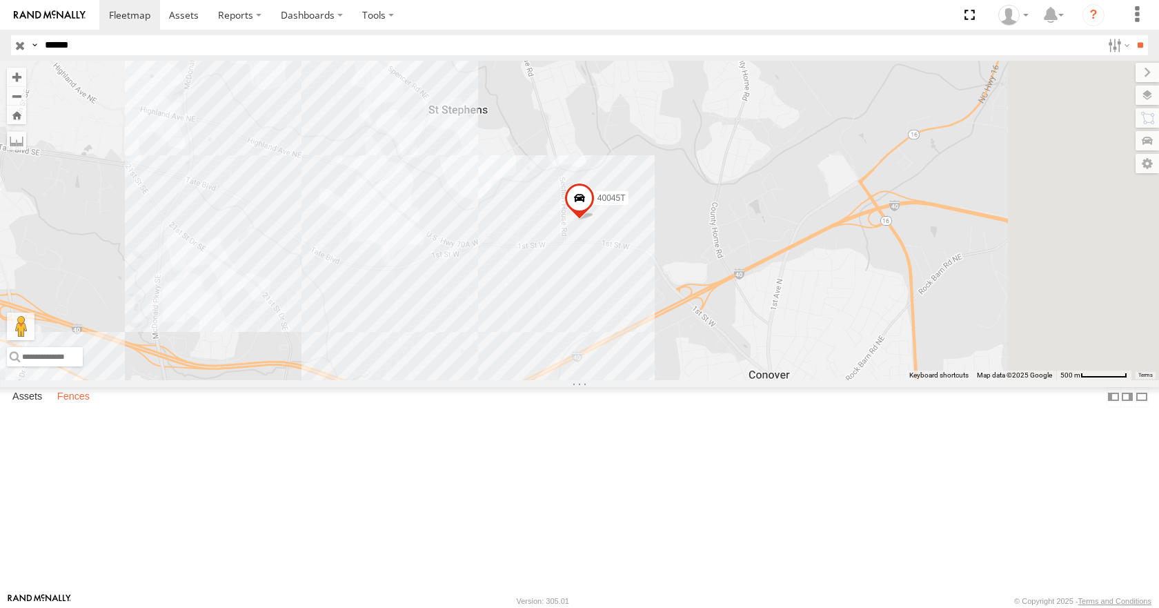
click at [77, 407] on label "Fences" at bounding box center [73, 397] width 46 height 19
click at [0, 0] on div "[PERSON_NAME]-Advance" at bounding box center [0, 0] width 0 height 0
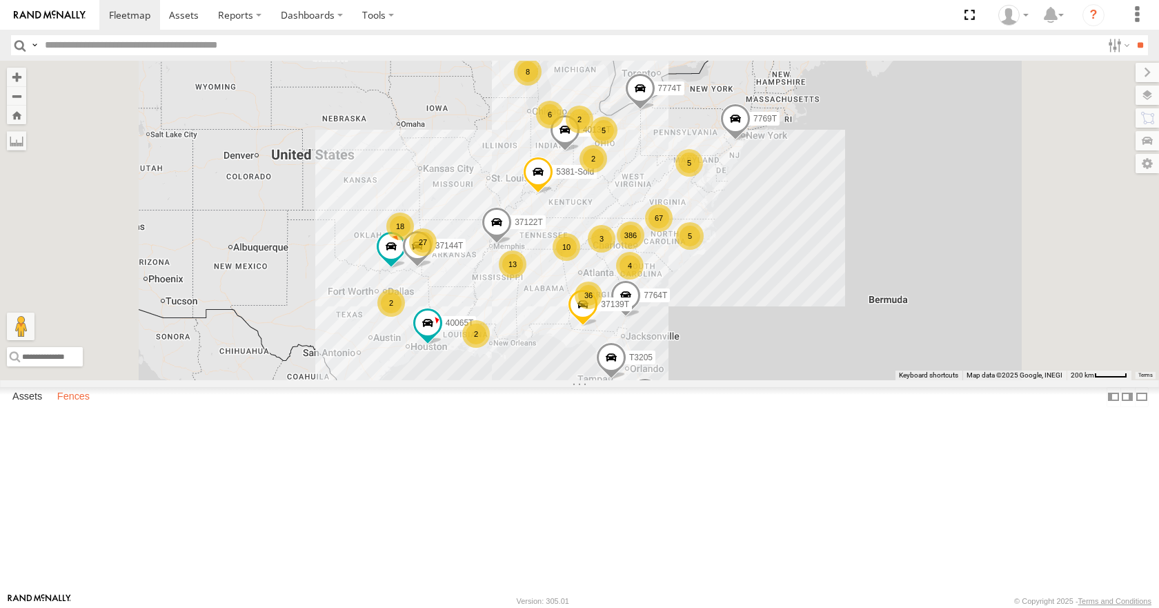
click at [83, 407] on label "Fences" at bounding box center [73, 397] width 46 height 19
click at [0, 0] on div "[PERSON_NAME]-Advance" at bounding box center [0, 0] width 0 height 0
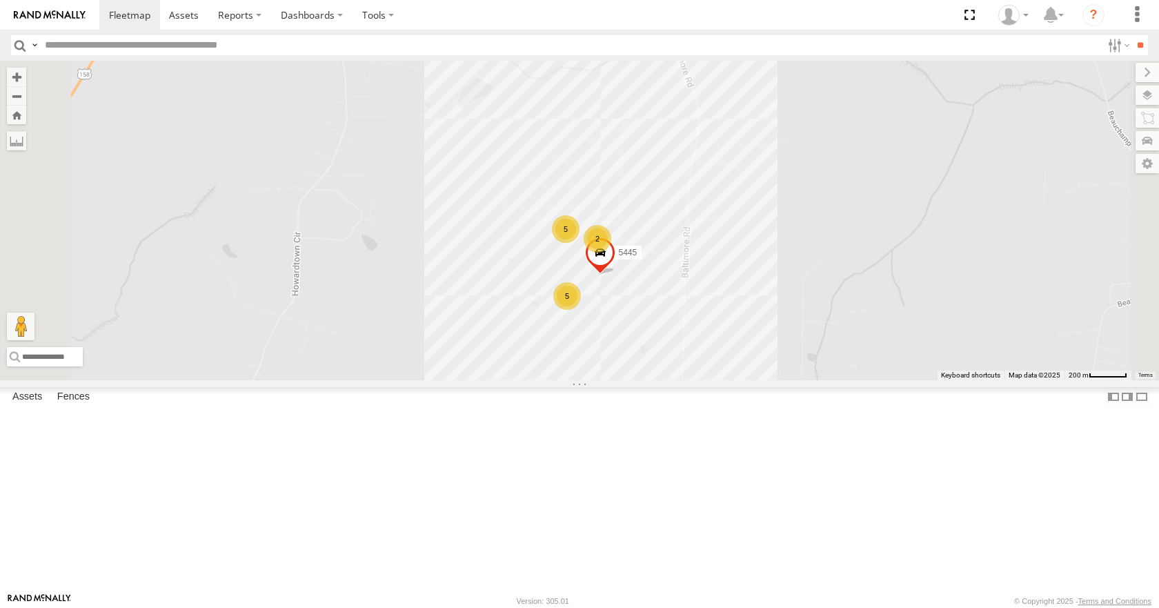
click at [806, 337] on div "5 5 2 5445" at bounding box center [579, 220] width 1159 height 319
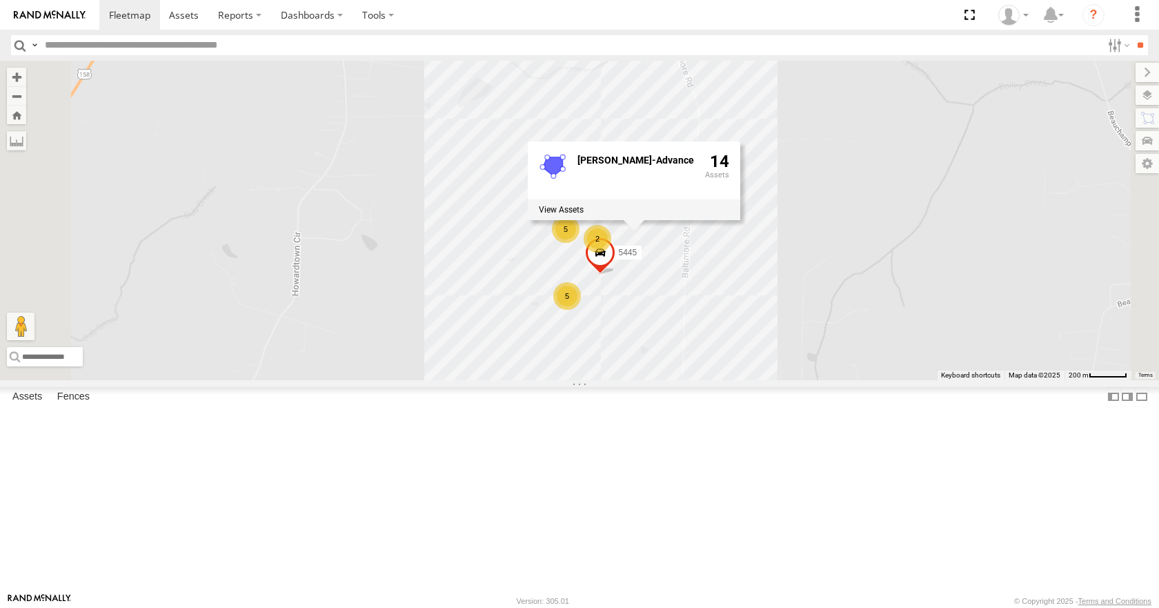
click at [855, 350] on div "5 5 2 5445 Ashley Furniture-Advance 14" at bounding box center [579, 220] width 1159 height 319
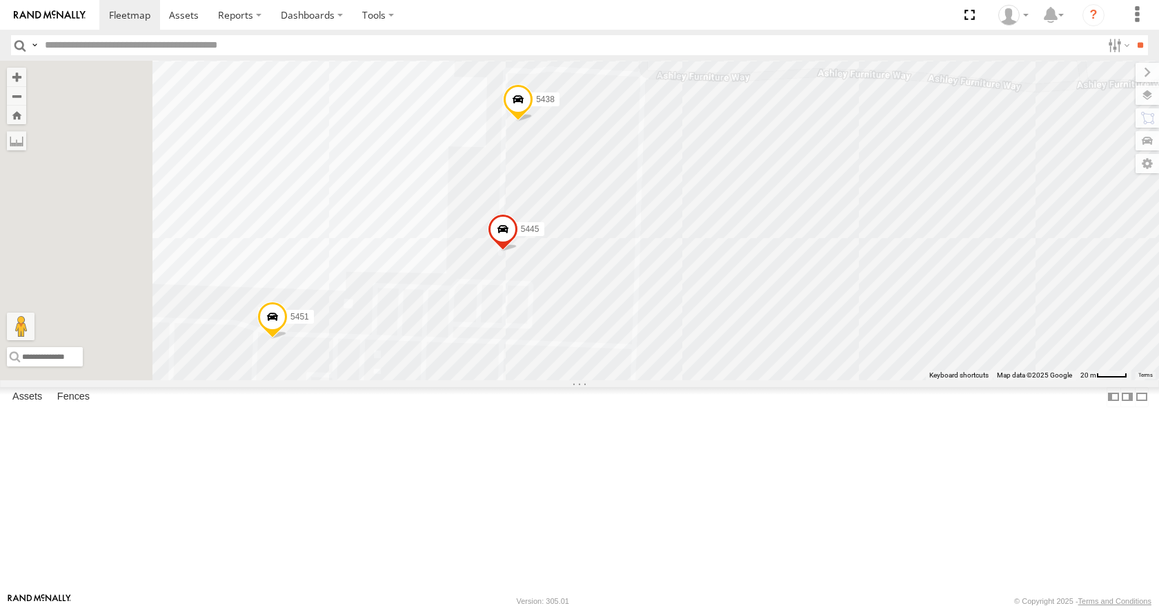
drag, startPoint x: 738, startPoint y: 344, endPoint x: 1011, endPoint y: 295, distance: 276.8
click at [1013, 294] on div "5445 5437 5438 5451 Ashley Furniture-Advance 14" at bounding box center [579, 220] width 1159 height 319
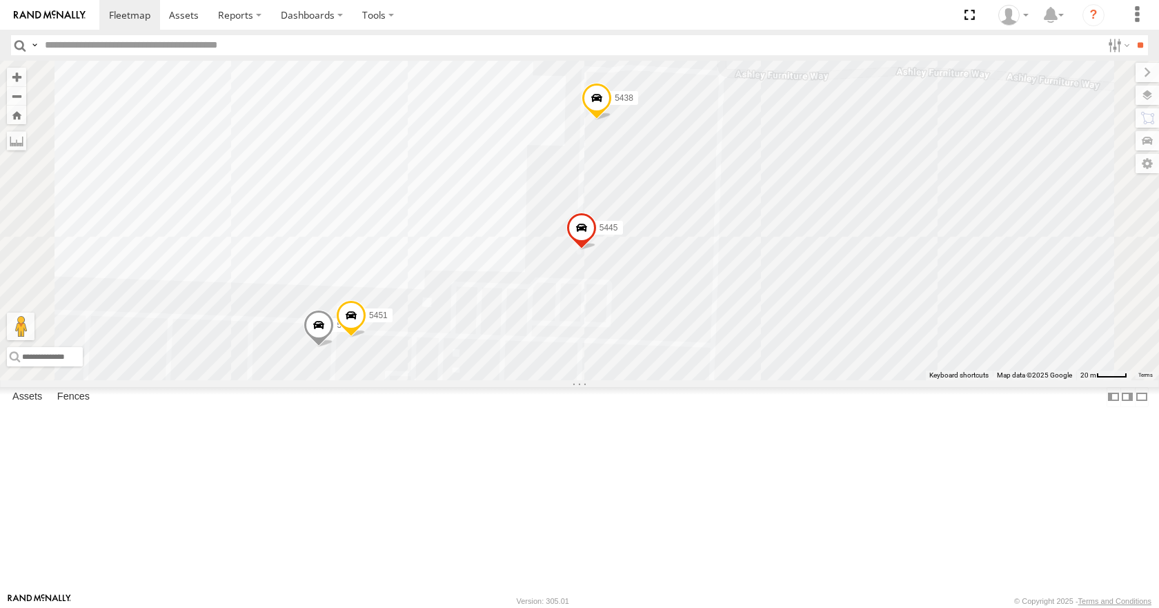
drag, startPoint x: 968, startPoint y: 274, endPoint x: 1052, endPoint y: 266, distance: 84.5
click at [1048, 273] on div "5445 5437 5438 5326 2 5454 5451 Ashley Furniture-Advance 14" at bounding box center [579, 220] width 1159 height 319
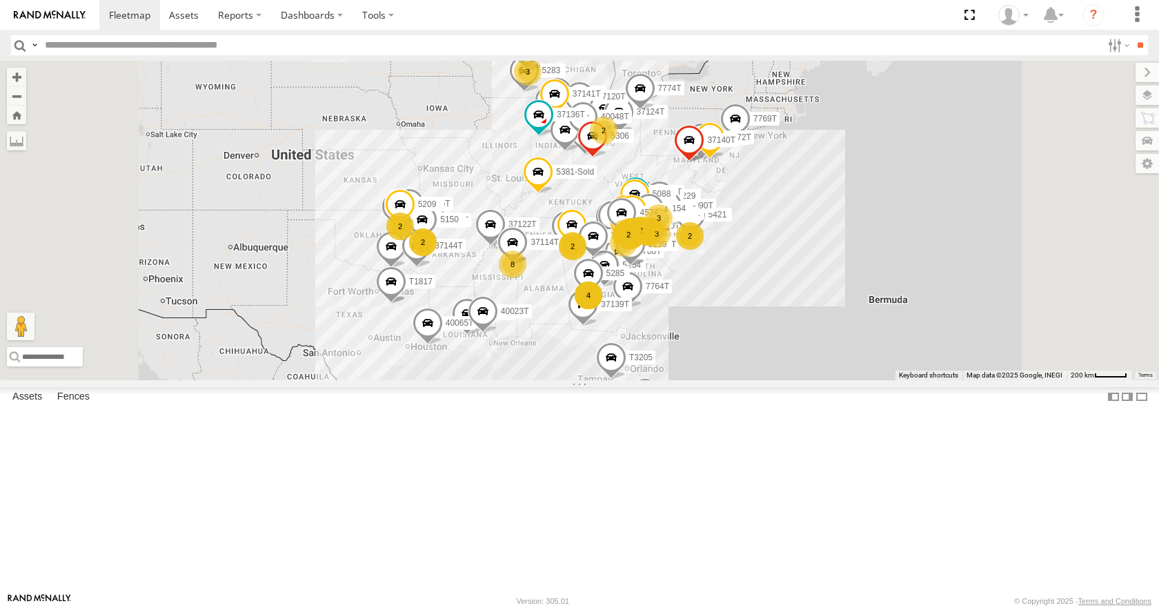
click at [68, 47] on input "text" at bounding box center [570, 45] width 1062 height 20
type input "****"
click at [1132, 35] on input "**" at bounding box center [1140, 45] width 16 height 20
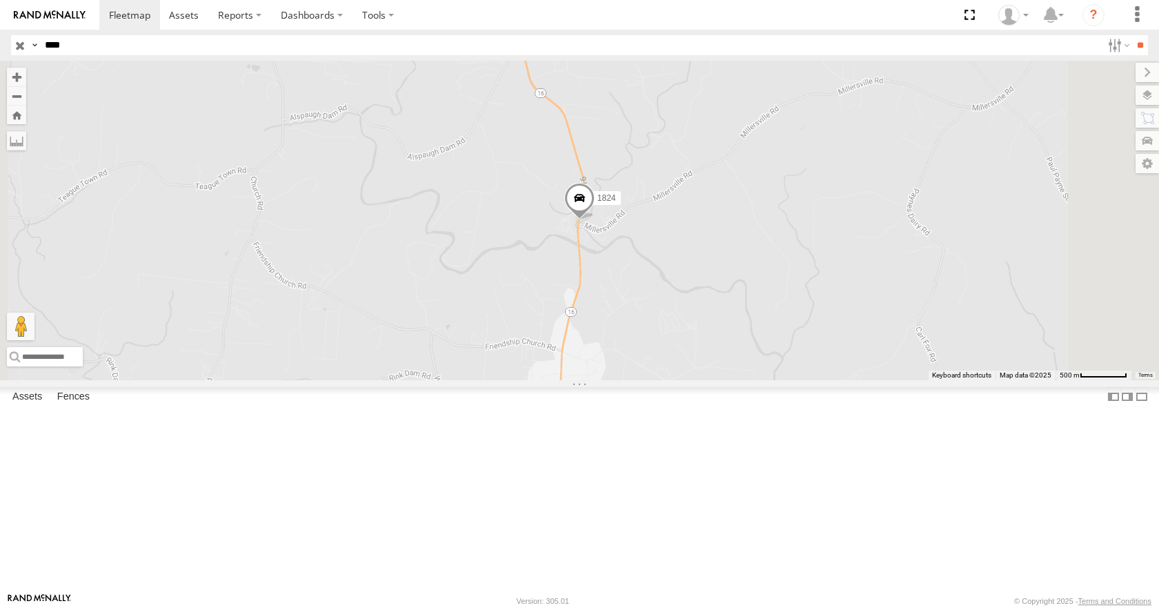
click at [595, 220] on span at bounding box center [579, 201] width 30 height 37
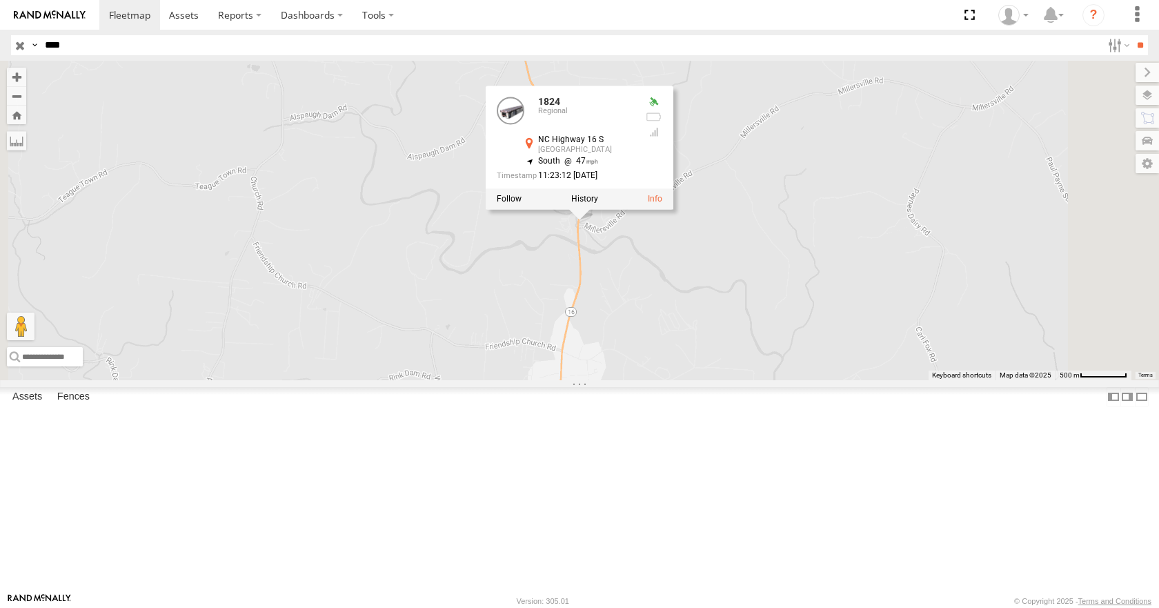
click at [908, 317] on div "1824 [STREET_ADDRESS] 35.85352 , -81.18383 South 47 11:23:12 [DATE]" at bounding box center [579, 220] width 1159 height 319
